Goal: Task Accomplishment & Management: Use online tool/utility

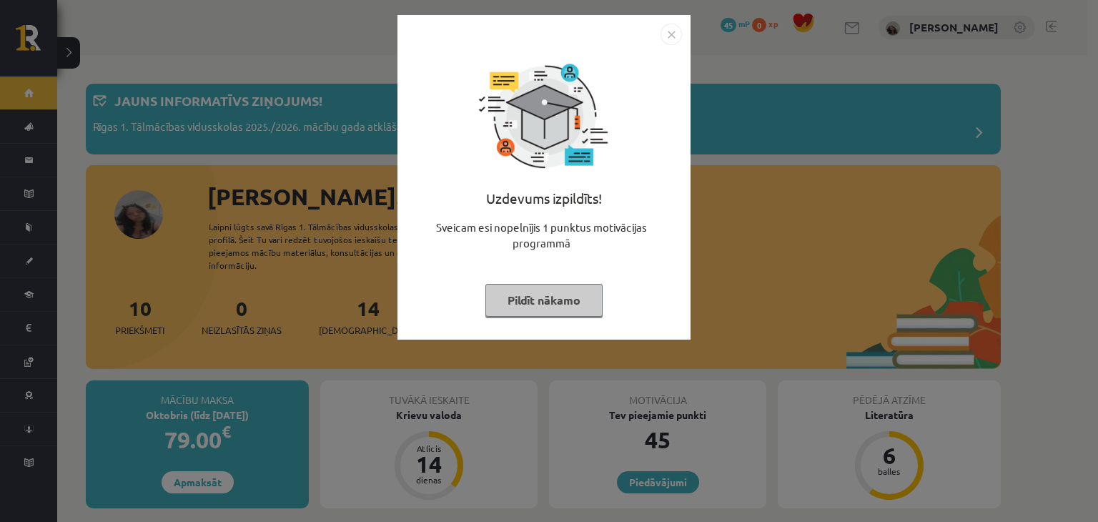
click at [543, 302] on button "Pildīt nākamo" at bounding box center [544, 300] width 117 height 33
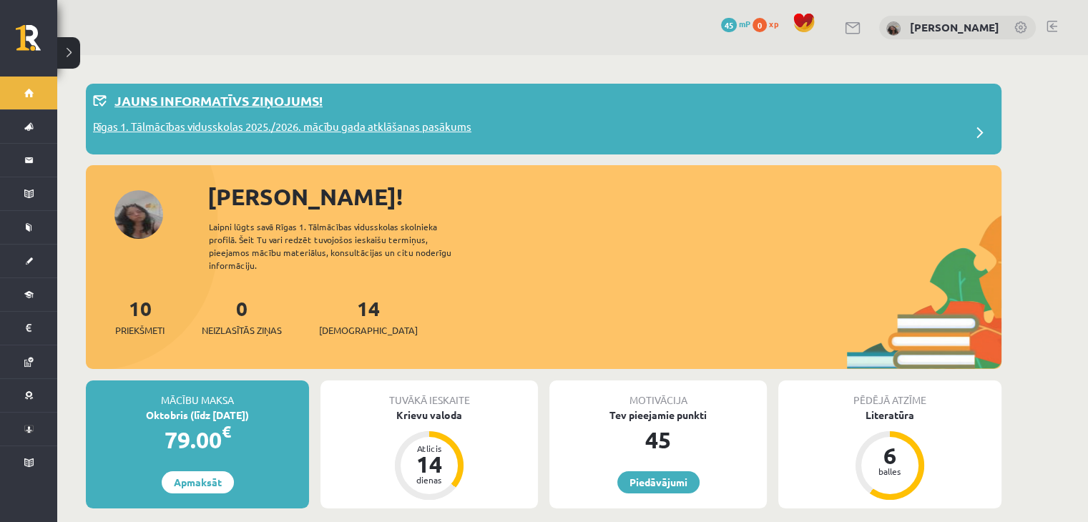
click at [410, 129] on p "Rīgas 1. Tālmācības vidusskolas 2025./2026. mācību gada atklāšanas pasākums" at bounding box center [282, 129] width 378 height 20
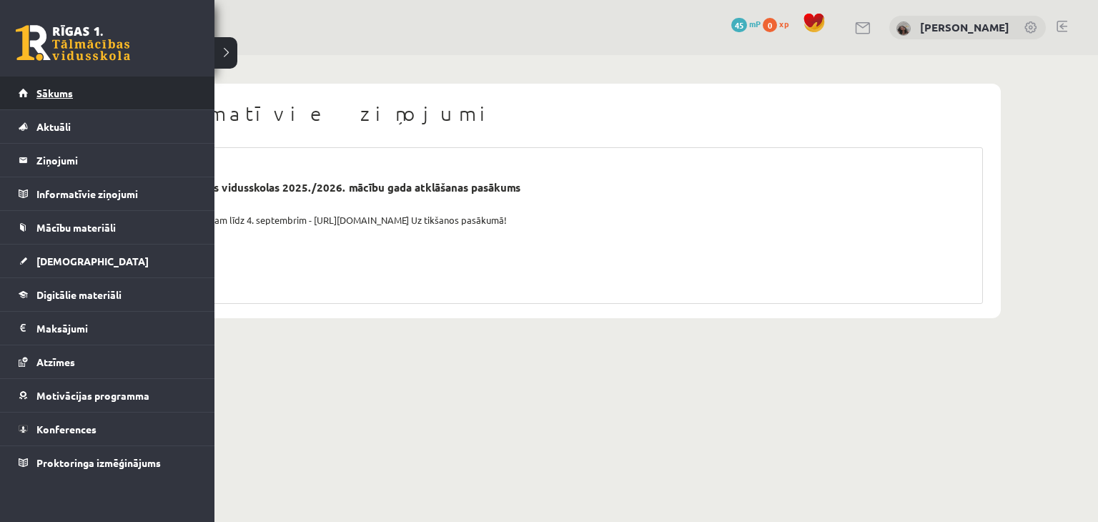
click at [44, 94] on span "Sākums" at bounding box center [54, 93] width 36 height 13
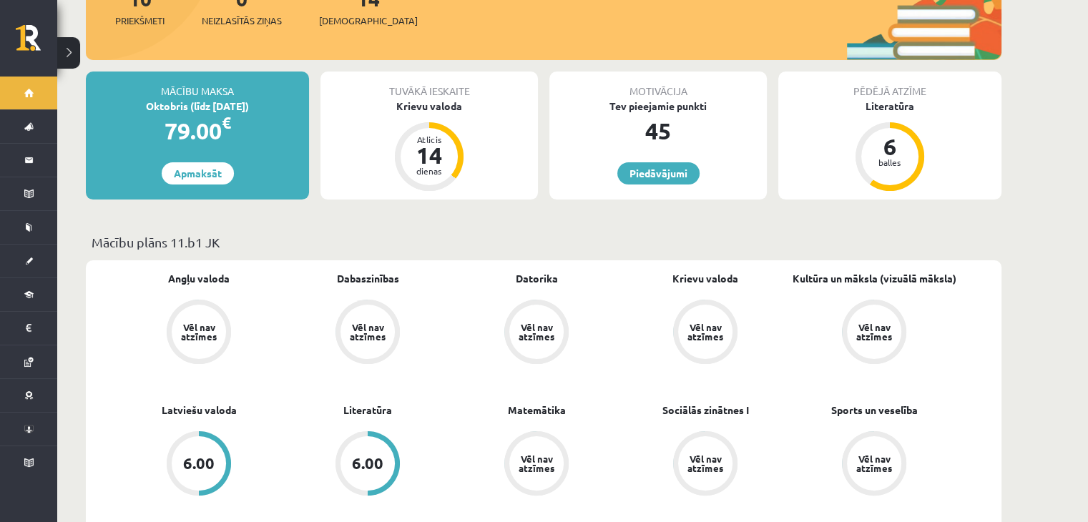
scroll to position [226, 0]
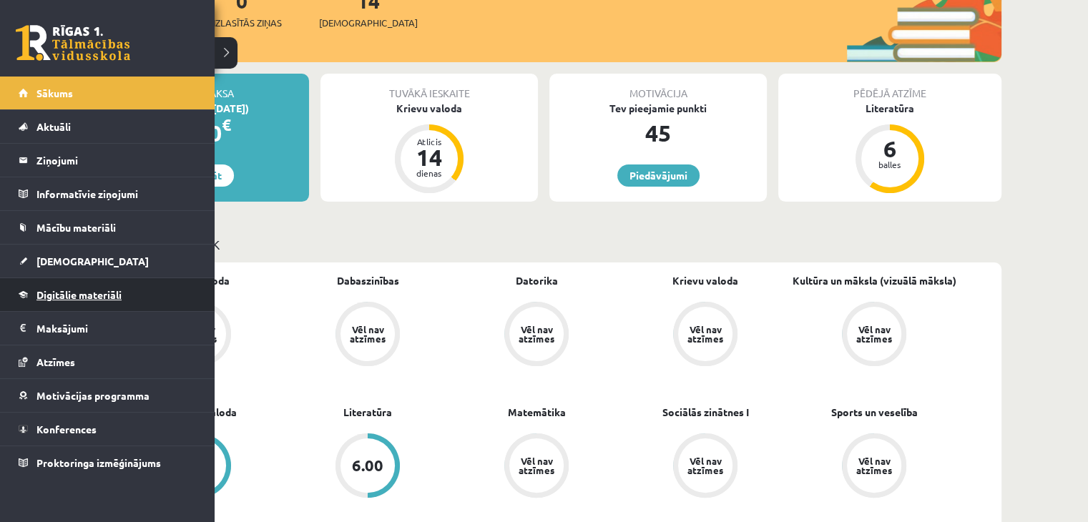
click at [34, 290] on link "Digitālie materiāli" at bounding box center [108, 294] width 178 height 33
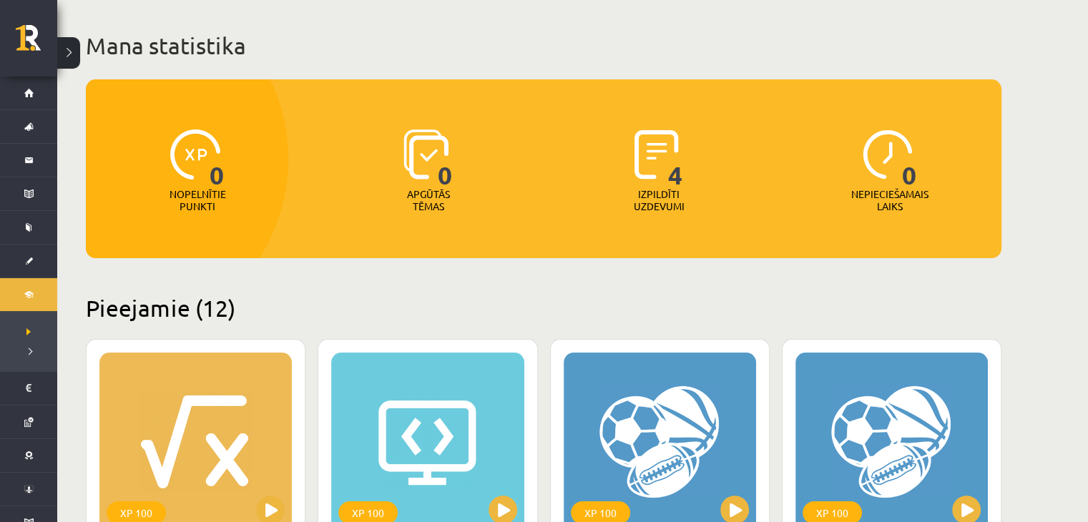
scroll to position [70, 0]
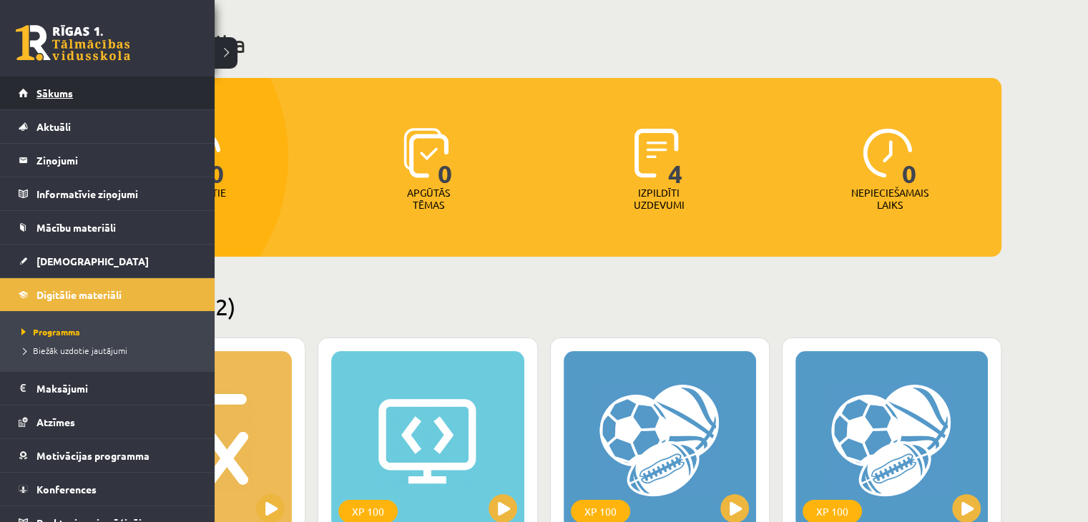
click at [27, 86] on link "Sākums" at bounding box center [108, 93] width 178 height 33
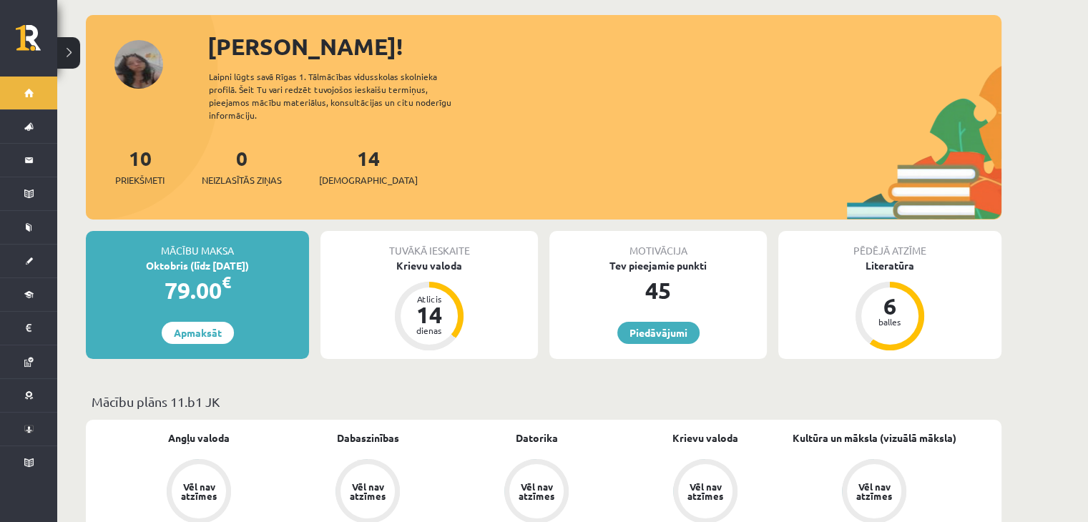
scroll to position [65, 0]
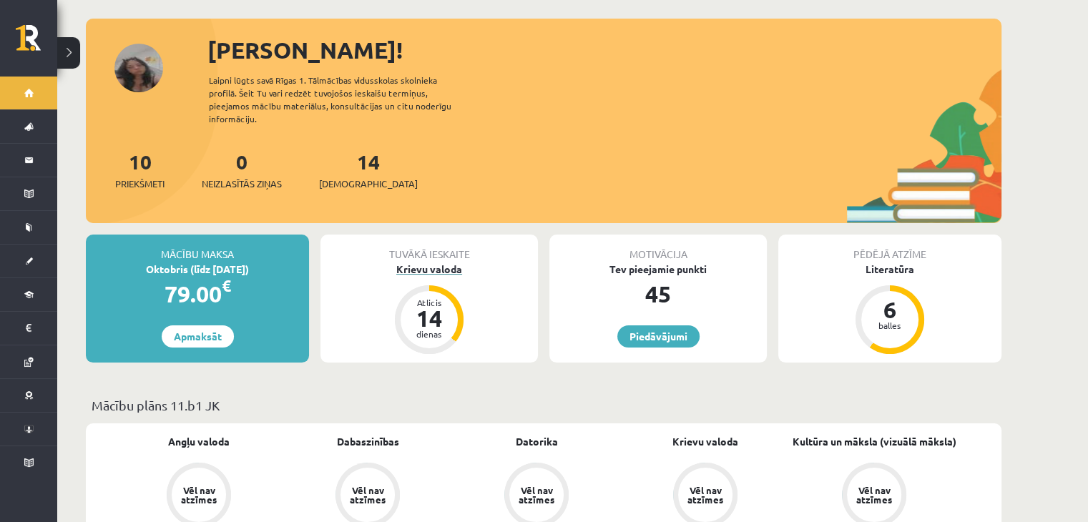
click at [443, 262] on div "Krievu valoda" at bounding box center [428, 269] width 217 height 15
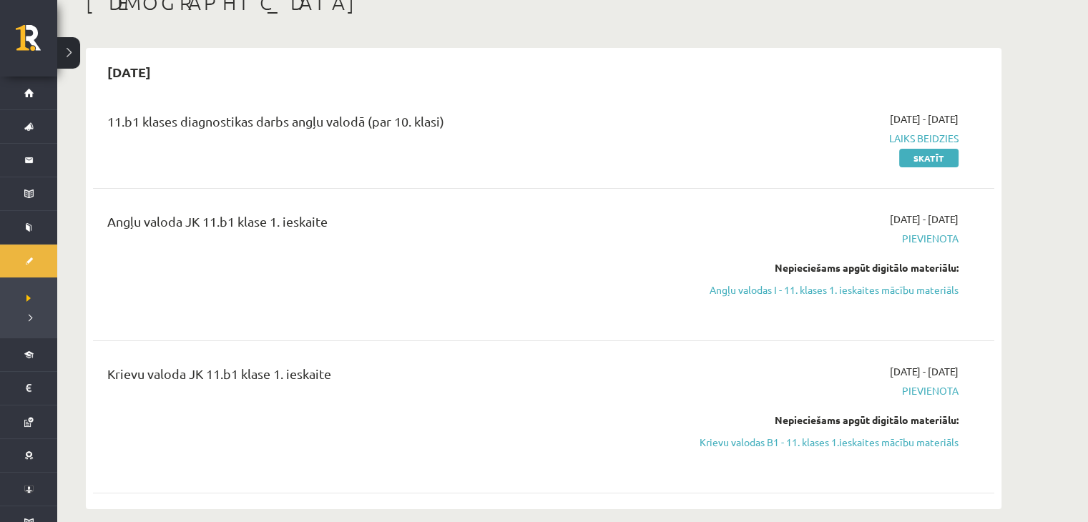
scroll to position [94, 0]
click at [935, 153] on link "Skatīt" at bounding box center [928, 156] width 59 height 19
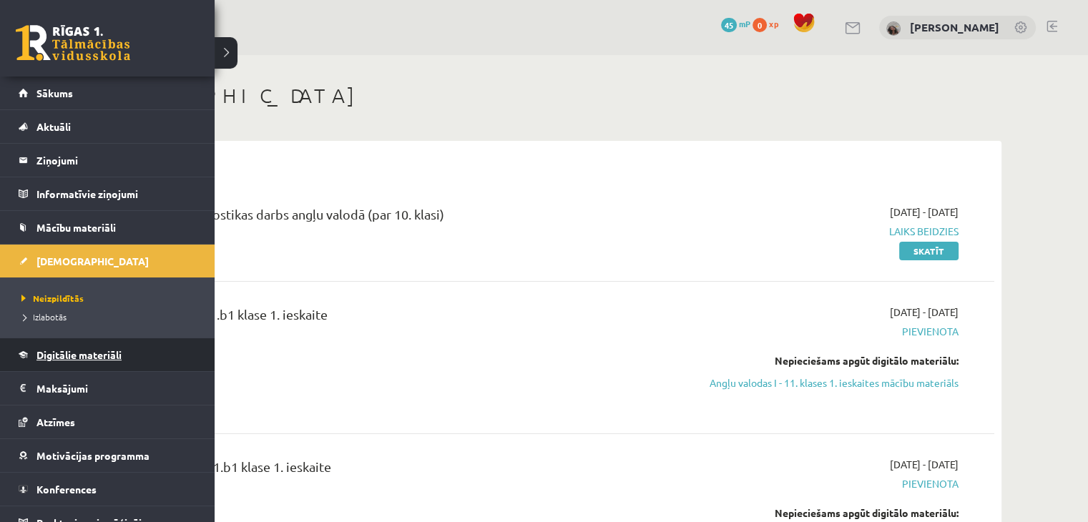
click at [61, 367] on link "Digitālie materiāli" at bounding box center [108, 354] width 178 height 33
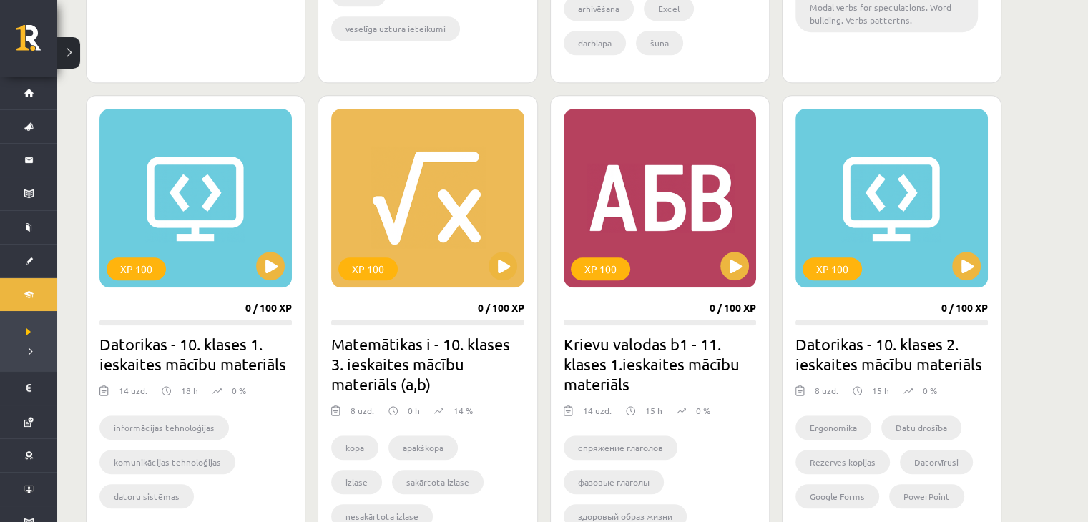
scroll to position [1233, 0]
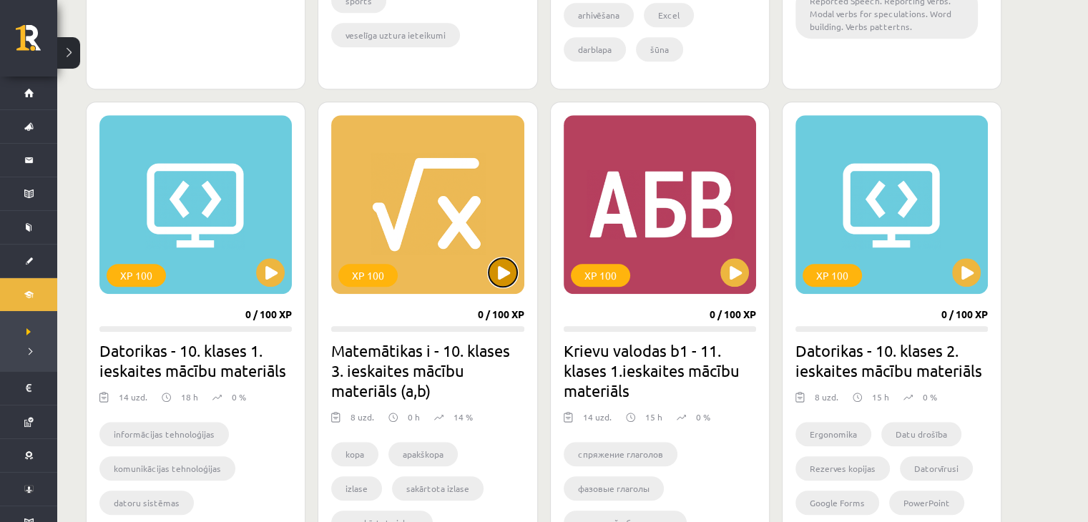
click at [506, 267] on button at bounding box center [502, 272] width 29 height 29
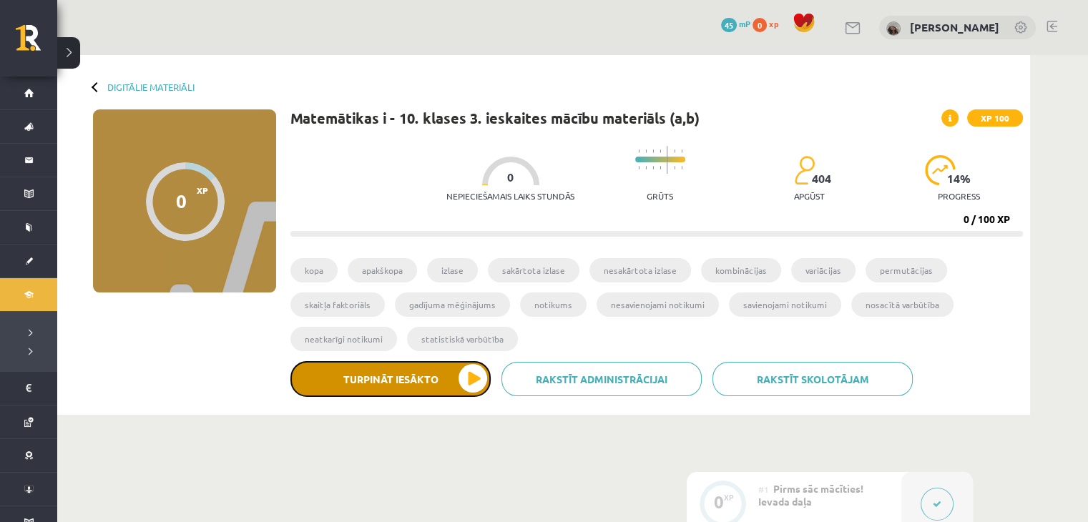
click at [466, 371] on button "Turpināt iesākto" at bounding box center [390, 379] width 200 height 36
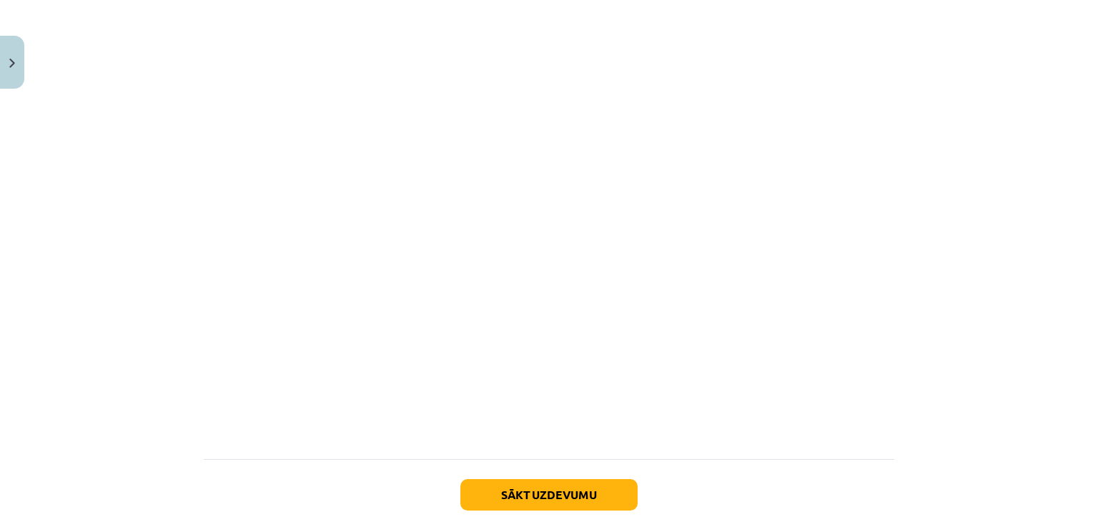
scroll to position [403, 0]
